Goal: Transaction & Acquisition: Purchase product/service

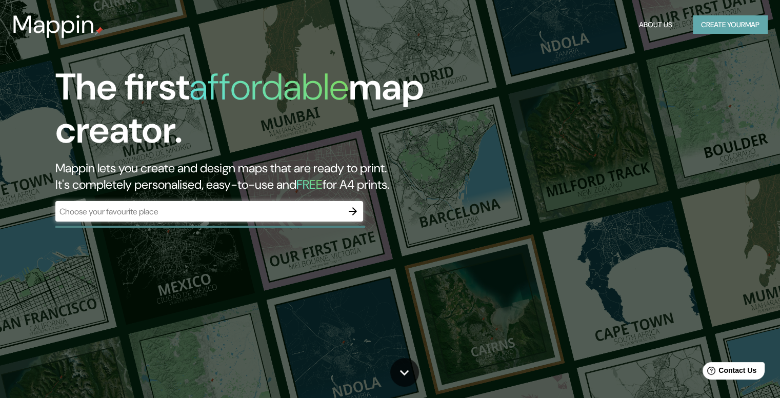
click at [722, 22] on button "Create your map" at bounding box center [730, 24] width 75 height 19
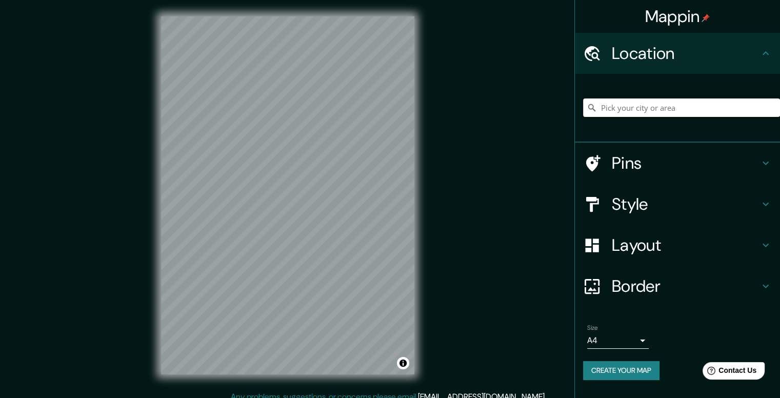
click at [605, 108] on input "Pick your city or area" at bounding box center [681, 108] width 197 height 18
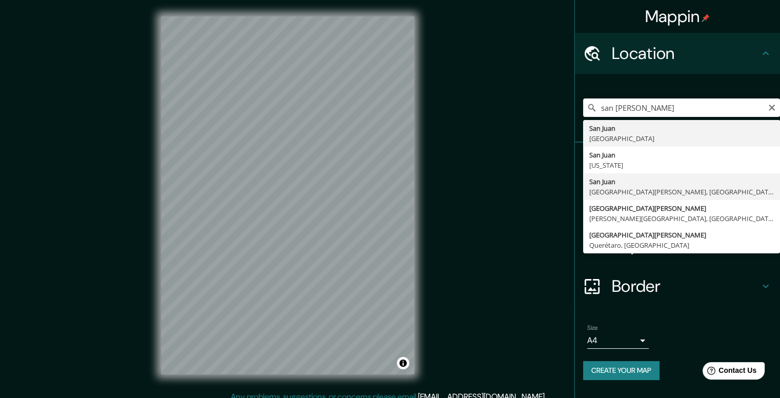
type input "[GEOGRAPHIC_DATA][PERSON_NAME], [GEOGRAPHIC_DATA][PERSON_NAME], [GEOGRAPHIC_DAT…"
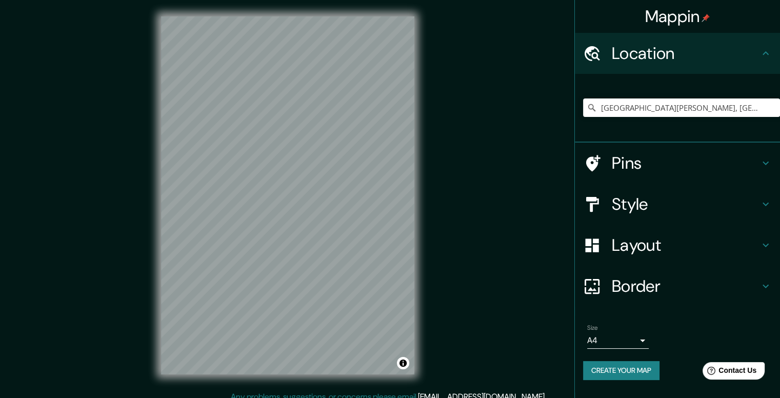
click at [440, 202] on div "Mappin Location [GEOGRAPHIC_DATA][PERSON_NAME], [GEOGRAPHIC_DATA][PERSON_NAME],…" at bounding box center [390, 203] width 780 height 407
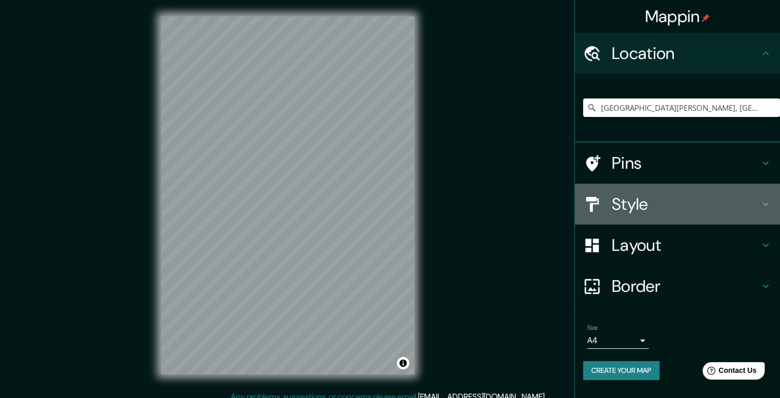
click at [760, 204] on icon at bounding box center [766, 204] width 12 height 12
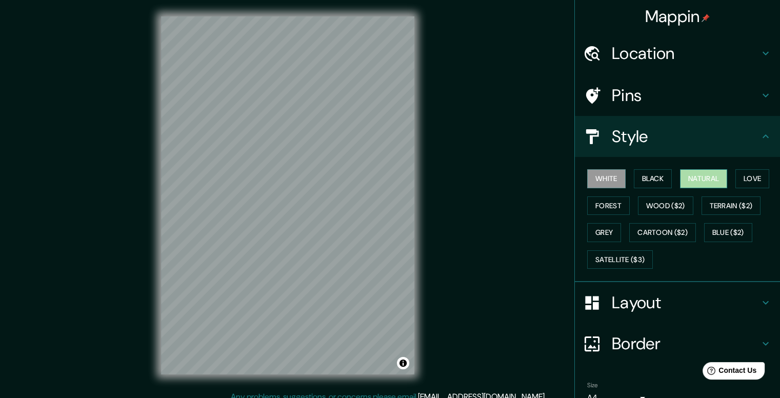
click at [685, 177] on button "Natural" at bounding box center [703, 178] width 47 height 19
click at [276, 255] on div at bounding box center [274, 254] width 8 height 8
click at [482, 156] on div "Mappin Location [GEOGRAPHIC_DATA][PERSON_NAME], [GEOGRAPHIC_DATA][PERSON_NAME],…" at bounding box center [390, 203] width 780 height 407
click at [335, 192] on div at bounding box center [334, 189] width 8 height 8
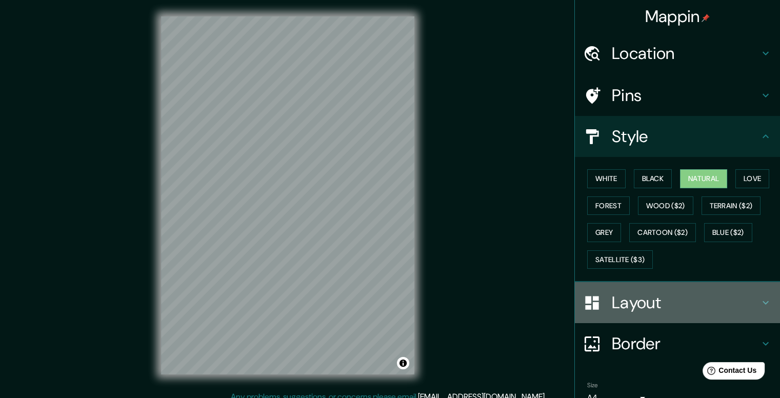
click at [728, 306] on h4 "Layout" at bounding box center [686, 302] width 148 height 21
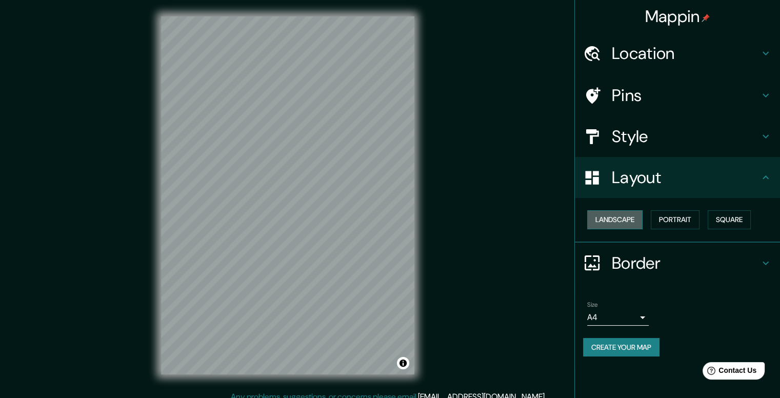
click at [629, 225] on button "Landscape" at bounding box center [614, 219] width 55 height 19
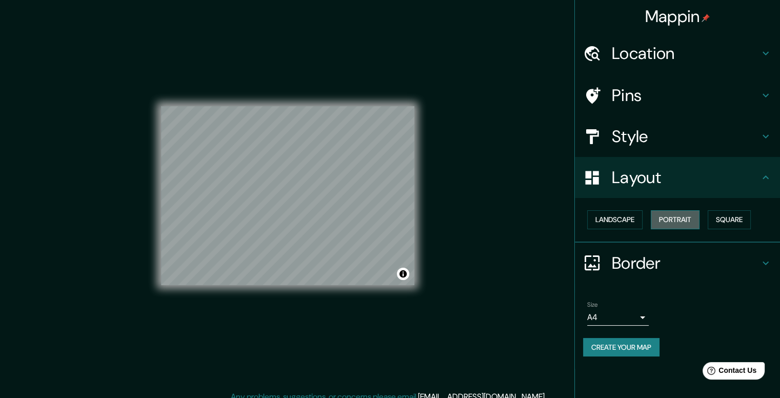
click at [682, 219] on button "Portrait" at bounding box center [675, 219] width 49 height 19
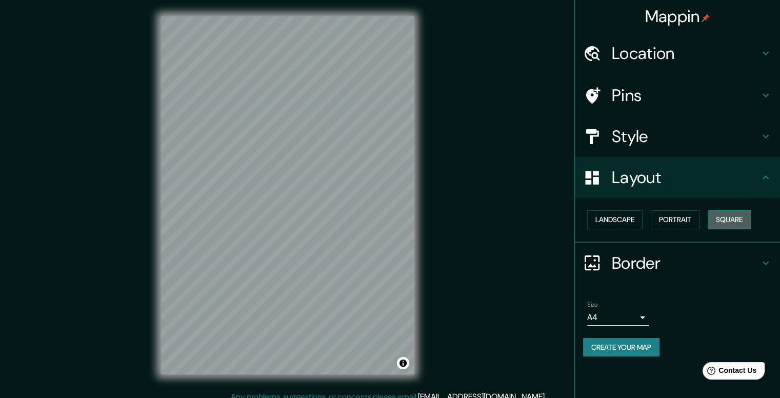
click at [723, 213] on button "Square" at bounding box center [729, 219] width 43 height 19
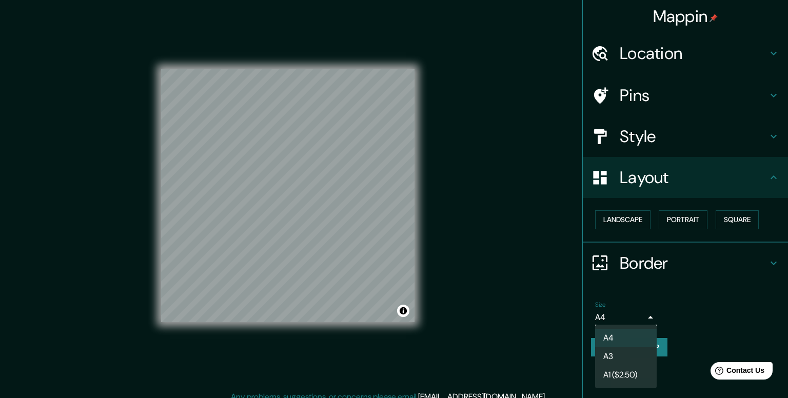
click at [618, 316] on body "Mappin Location [GEOGRAPHIC_DATA][PERSON_NAME], [GEOGRAPHIC_DATA][PERSON_NAME],…" at bounding box center [394, 199] width 788 height 398
click at [614, 350] on li "A3" at bounding box center [626, 356] width 62 height 18
type input "a4"
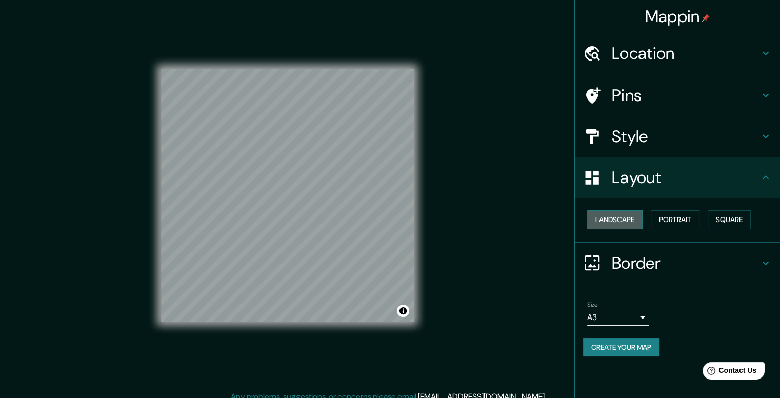
click at [622, 221] on button "Landscape" at bounding box center [614, 219] width 55 height 19
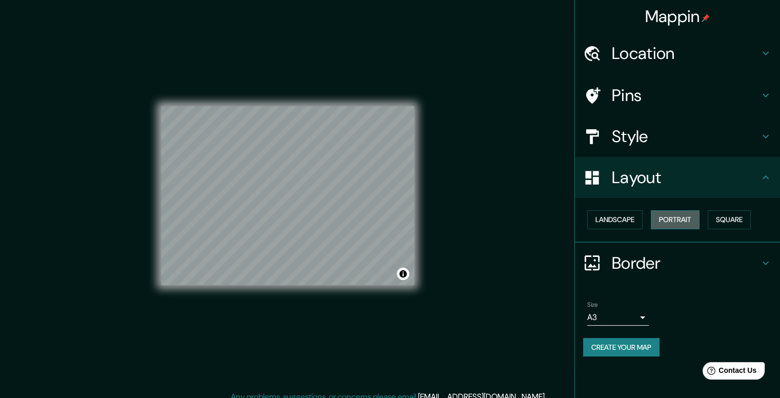
click at [663, 223] on button "Portrait" at bounding box center [675, 219] width 49 height 19
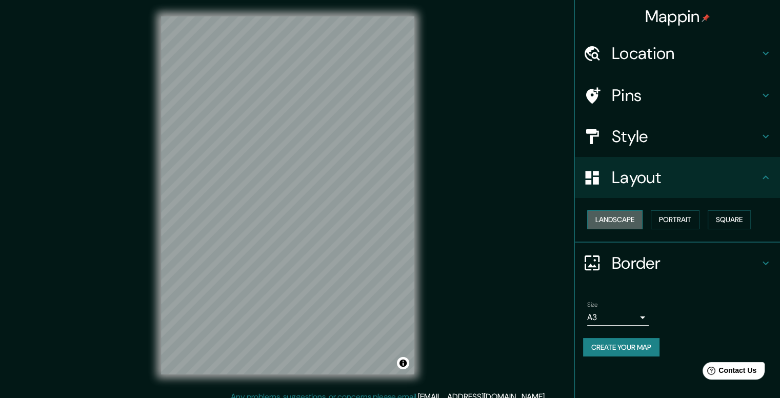
click at [636, 225] on button "Landscape" at bounding box center [614, 219] width 55 height 19
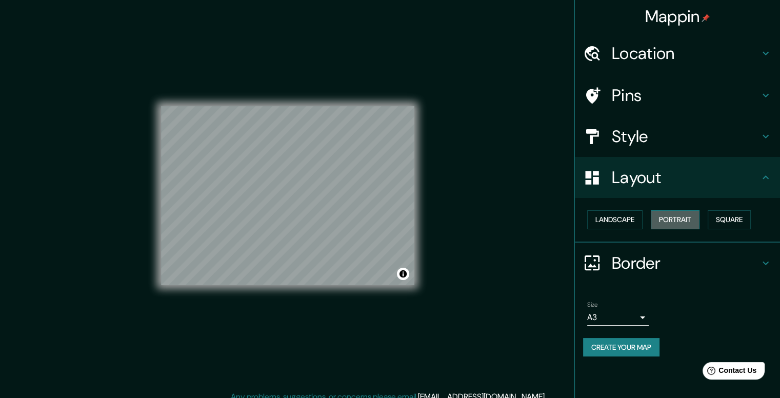
click at [669, 214] on button "Portrait" at bounding box center [675, 219] width 49 height 19
